Goal: Task Accomplishment & Management: Use online tool/utility

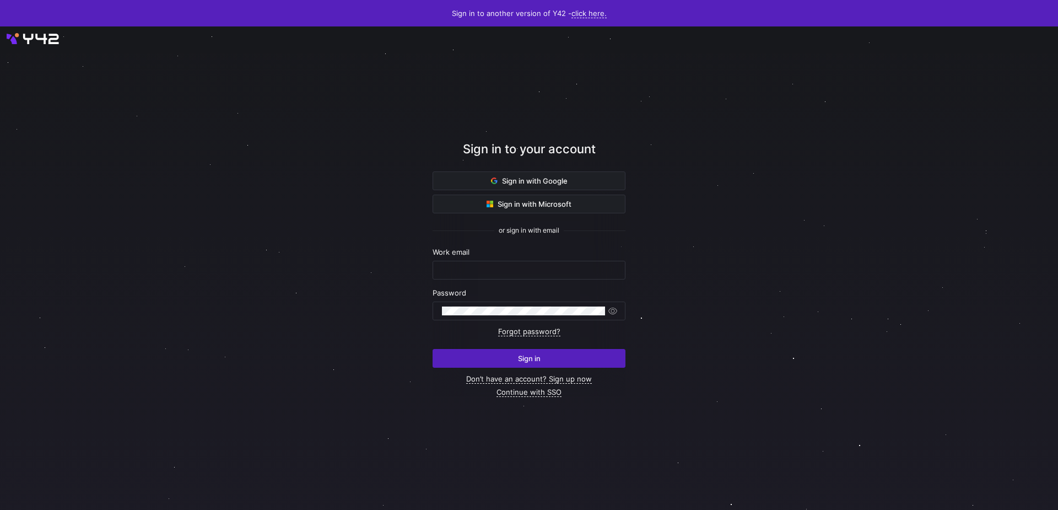
type input "[EMAIL_ADDRESS][DOMAIN_NAME]"
click at [499, 362] on span "submit" at bounding box center [529, 358] width 192 height 18
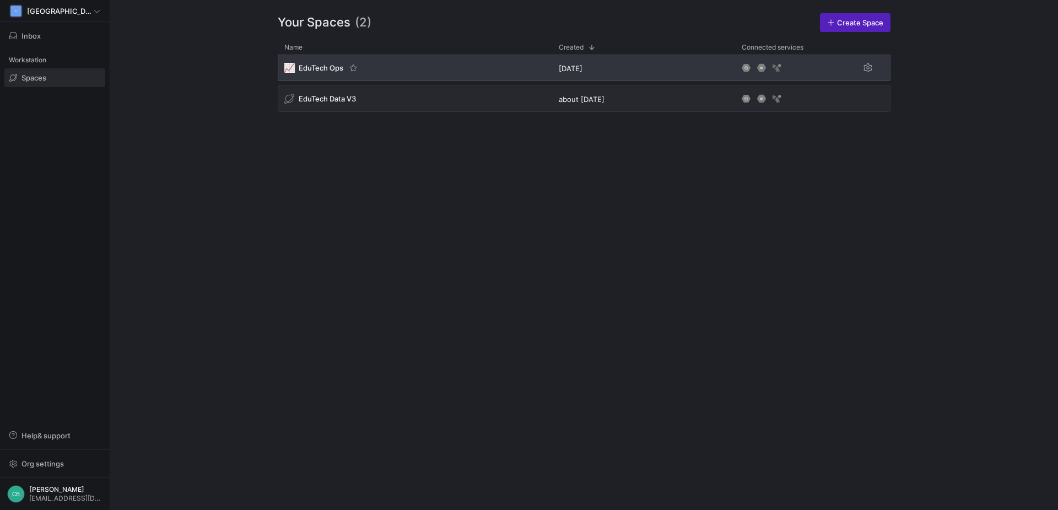
click at [323, 62] on div "📈 EduTech Ops" at bounding box center [415, 68] width 274 height 26
click at [313, 69] on span "EduTech Ops" at bounding box center [321, 67] width 45 height 9
click at [418, 72] on div "📈 EduTech Ops" at bounding box center [415, 68] width 274 height 26
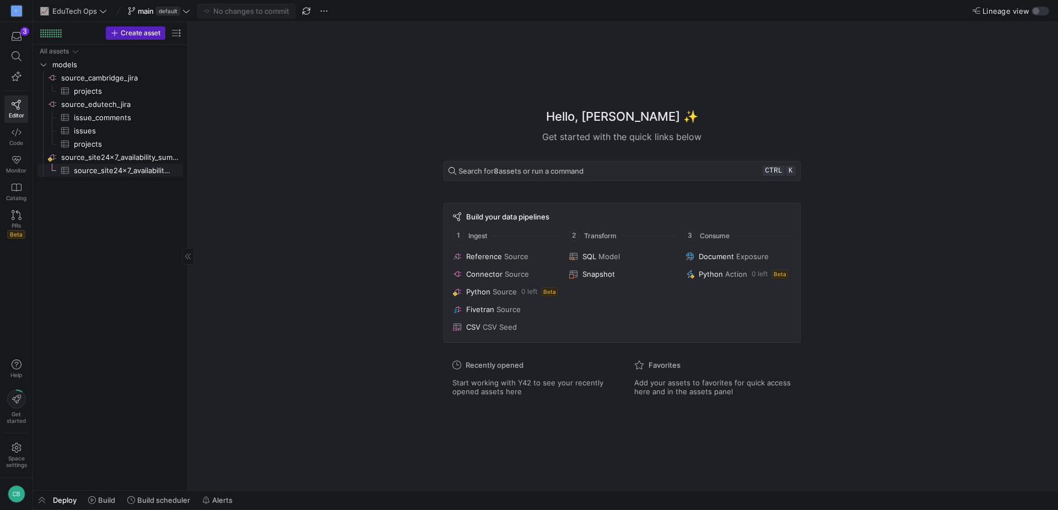
click at [104, 166] on span "source_site24x7_availability_summary​​​​​​​​​" at bounding box center [122, 170] width 96 height 13
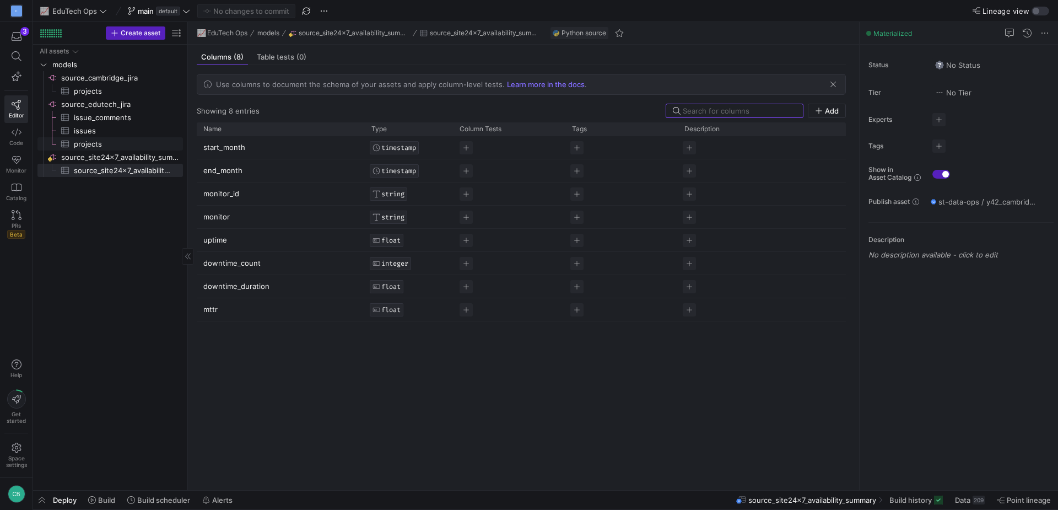
click at [128, 149] on span "projects​​​​​​​​​" at bounding box center [122, 144] width 96 height 13
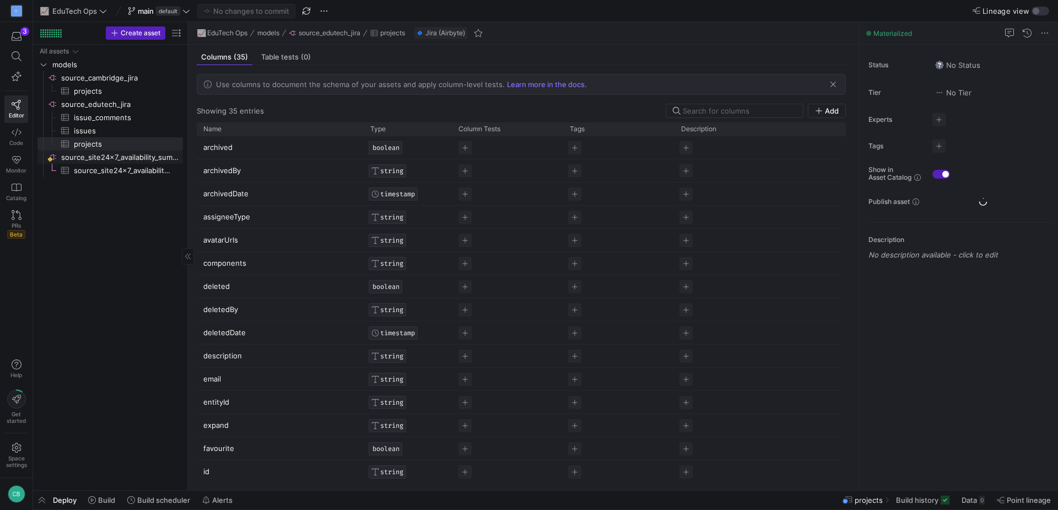
click at [124, 161] on span "source_site24x7_availability_summary​​​​​​​​" at bounding box center [121, 157] width 120 height 13
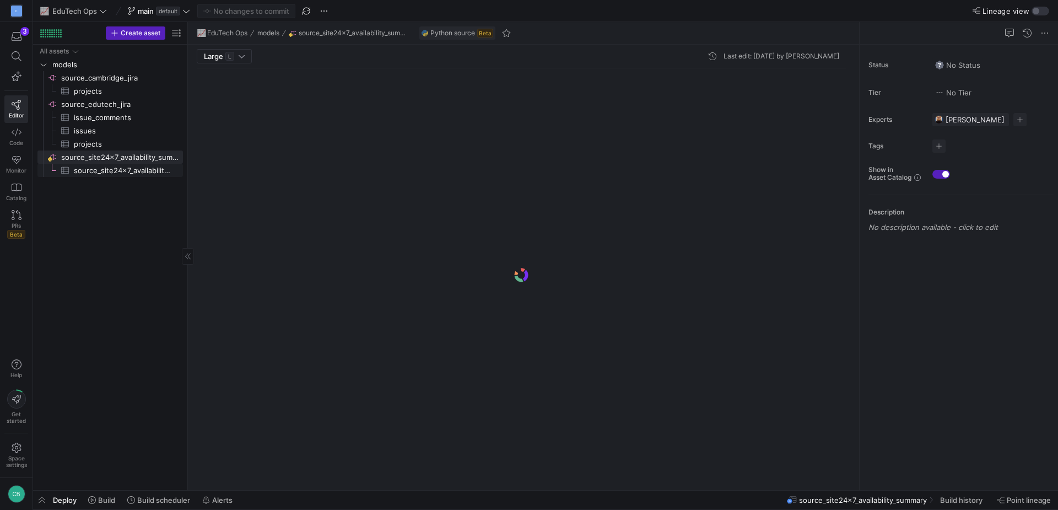
click at [125, 168] on span "source_site24x7_availability_summary​​​​​​​​​" at bounding box center [122, 170] width 96 height 13
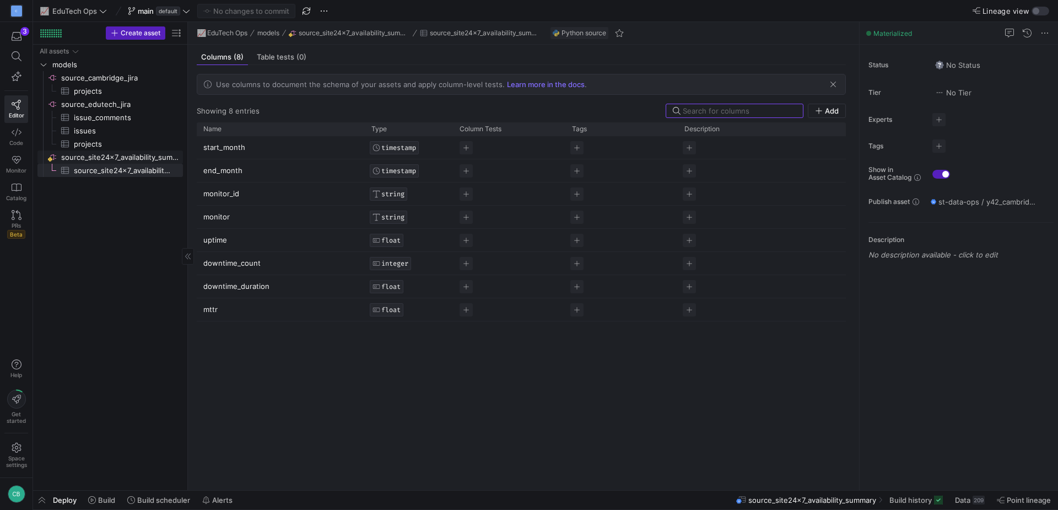
click at [135, 154] on span "source_site24x7_availability_summary​​​​​​​​" at bounding box center [121, 157] width 120 height 13
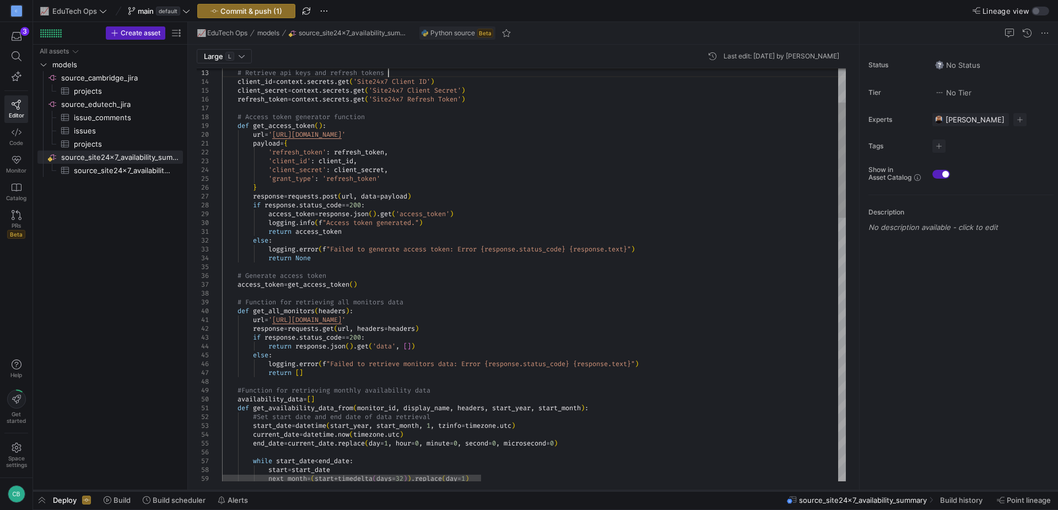
scroll to position [18, 166]
type textarea "@data_loader def source_site24x7_availability_summary(context) -> pd.DataFrame:…"
